Goal: Information Seeking & Learning: Learn about a topic

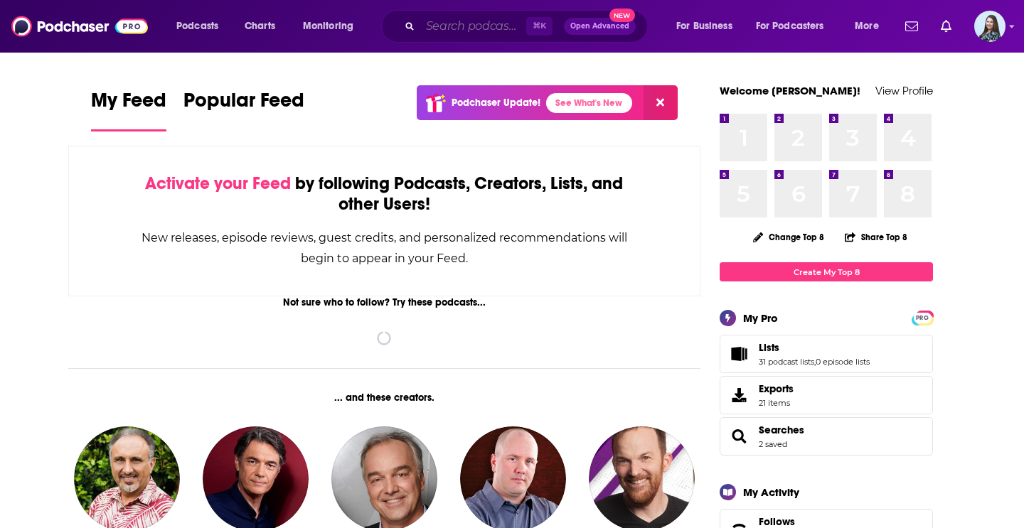
click at [446, 31] on input "Search podcasts, credits, & more..." at bounding box center [473, 26] width 106 height 23
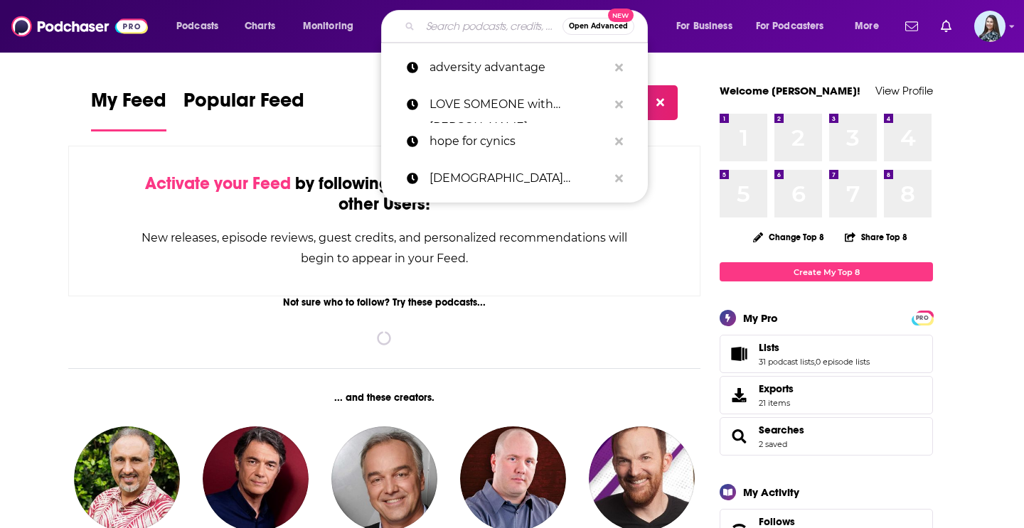
paste input "[PERSON_NAME] Show"
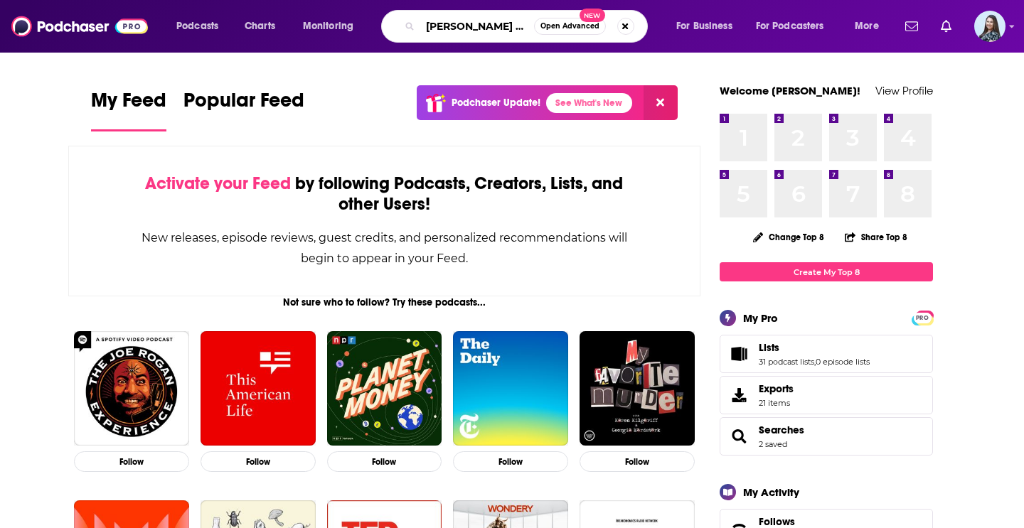
type input "[PERSON_NAME] Show"
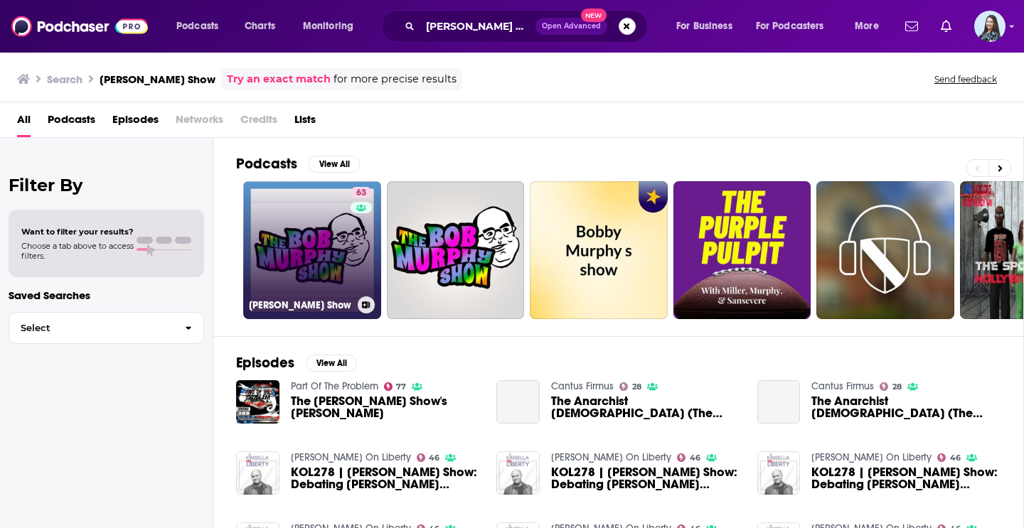
click at [350, 246] on div "63" at bounding box center [362, 241] width 25 height 109
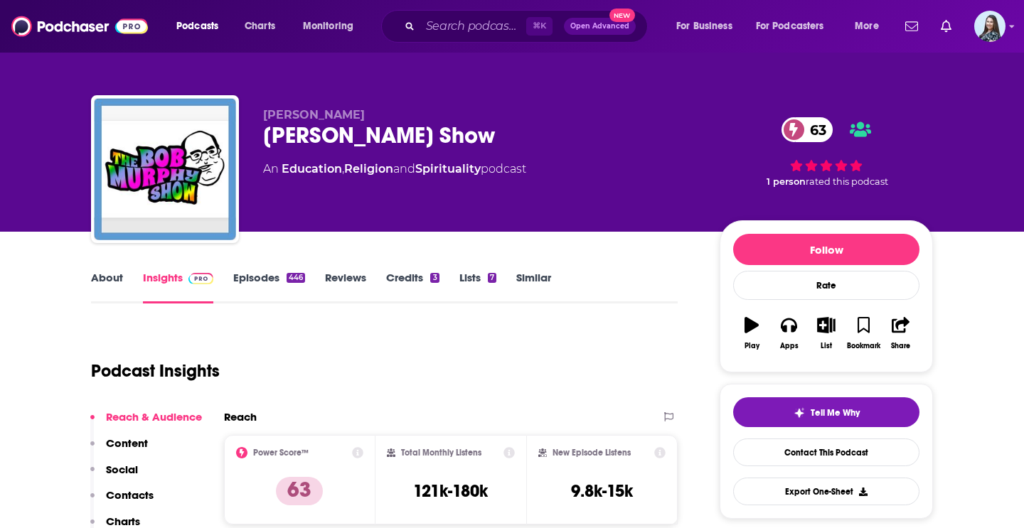
click at [112, 276] on link "About" at bounding box center [107, 287] width 32 height 33
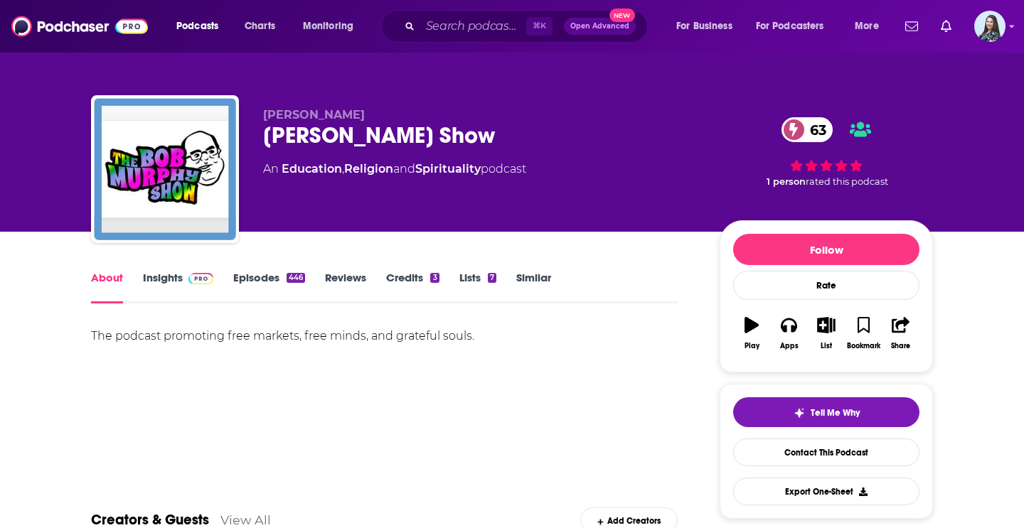
click at [163, 281] on link "Insights" at bounding box center [178, 287] width 70 height 33
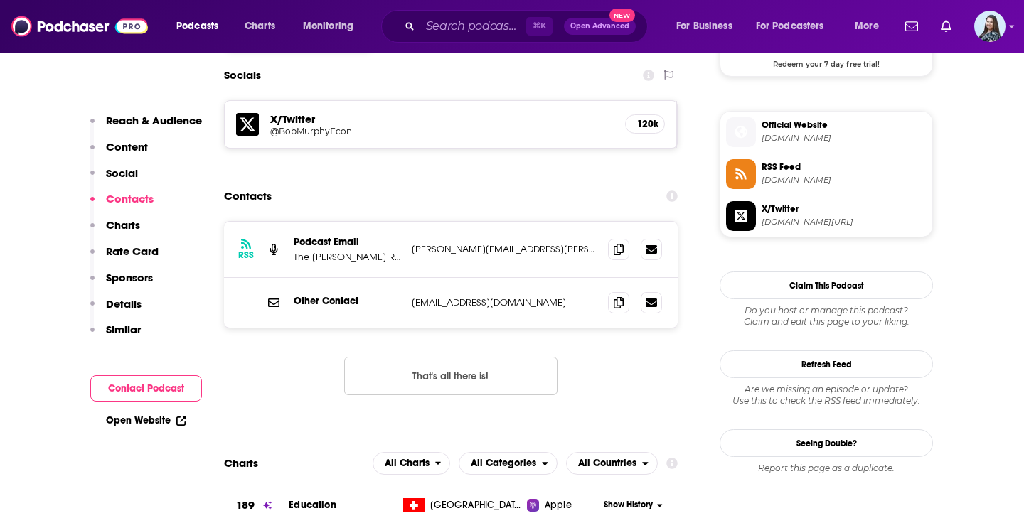
scroll to position [1229, 0]
